Goal: Information Seeking & Learning: Understand process/instructions

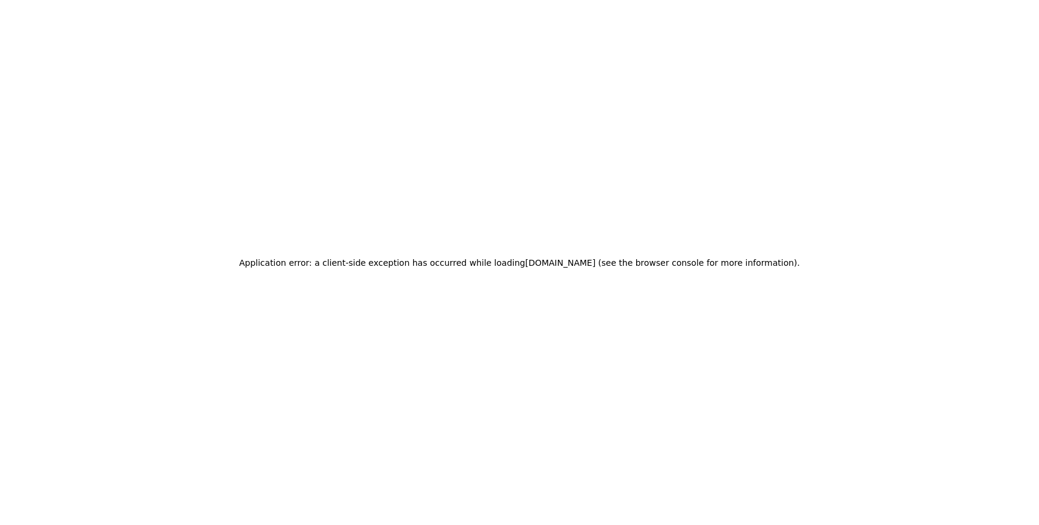
click at [592, 113] on div "Application error: a client-side exception has occurred while loading www.innge…" at bounding box center [519, 262] width 1039 height 525
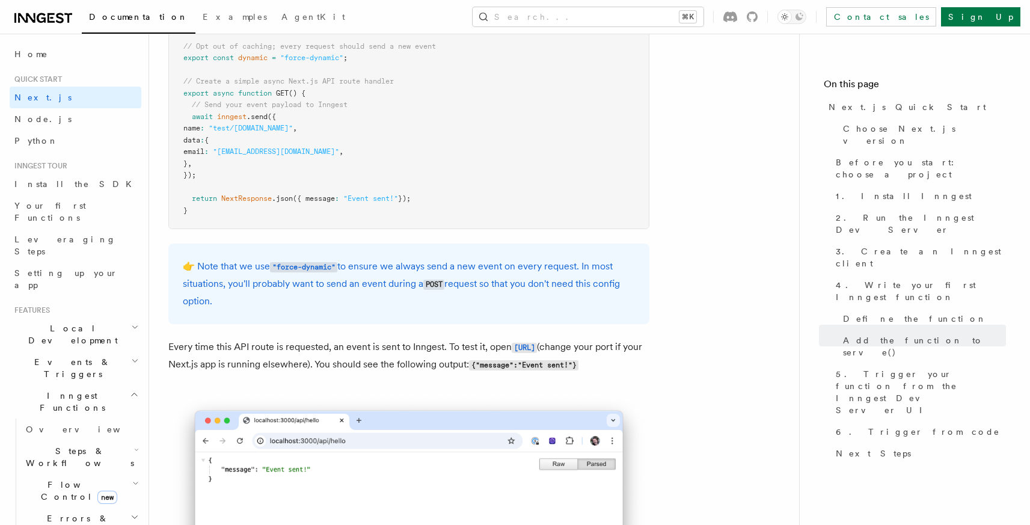
scroll to position [6284, 0]
